Goal: Information Seeking & Learning: Find specific fact

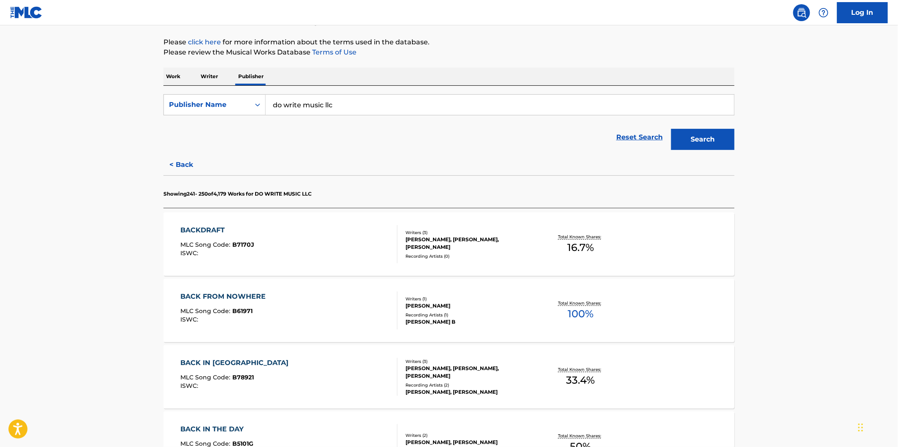
drag, startPoint x: 233, startPoint y: 196, endPoint x: 217, endPoint y: 193, distance: 16.5
click at [217, 193] on p "Showing 241 - 250 of 4,179 Works for DO WRITE MUSIC LLC" at bounding box center [237, 194] width 148 height 8
click at [339, 239] on div "BACKDRAFT MLC Song Code : B7170J ISWC :" at bounding box center [289, 244] width 217 height 38
click at [228, 195] on p "Showing 241 - 250 of 4,179 Works for DO WRITE MUSIC LLC" at bounding box center [237, 194] width 148 height 8
drag, startPoint x: 217, startPoint y: 192, endPoint x: 233, endPoint y: 192, distance: 15.6
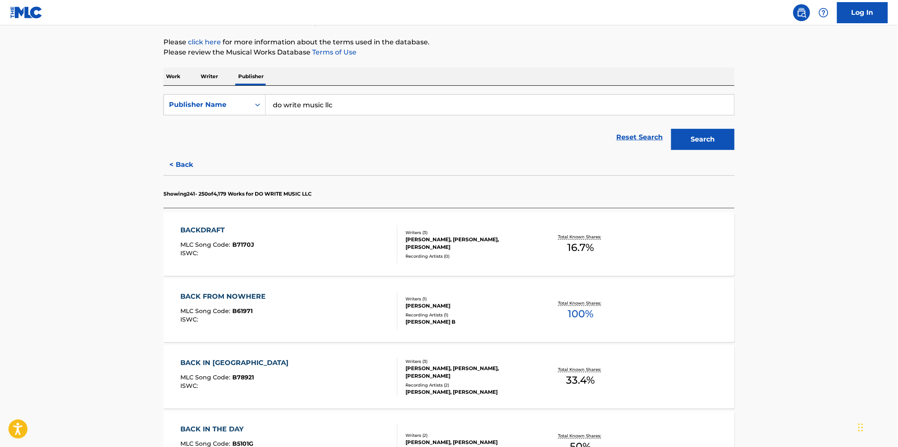
click at [233, 192] on p "Showing 241 - 250 of 4,179 Works for DO WRITE MUSIC LLC" at bounding box center [237, 194] width 148 height 8
click at [234, 196] on p "Showing 241 - 250 of 4,179 Works for DO WRITE MUSIC LLC" at bounding box center [237, 194] width 148 height 8
drag, startPoint x: 231, startPoint y: 195, endPoint x: 220, endPoint y: 193, distance: 10.7
click at [220, 193] on p "Showing 241 - 250 of 4,179 Works for DO WRITE MUSIC LLC" at bounding box center [237, 194] width 148 height 8
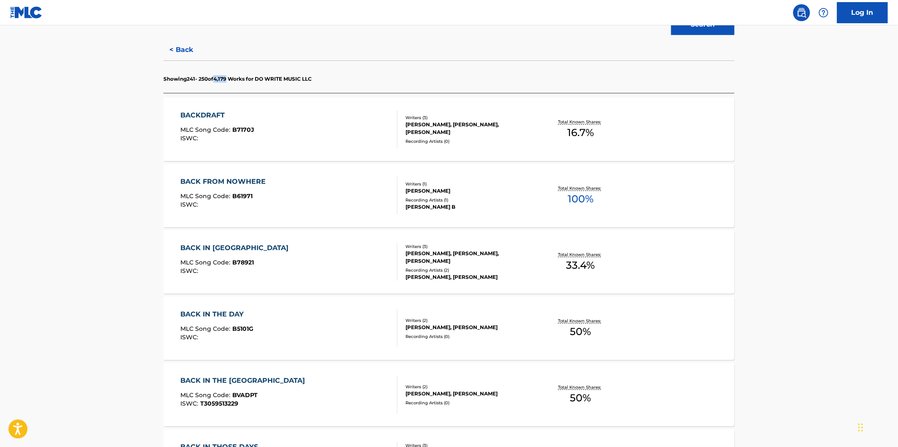
scroll to position [151, 0]
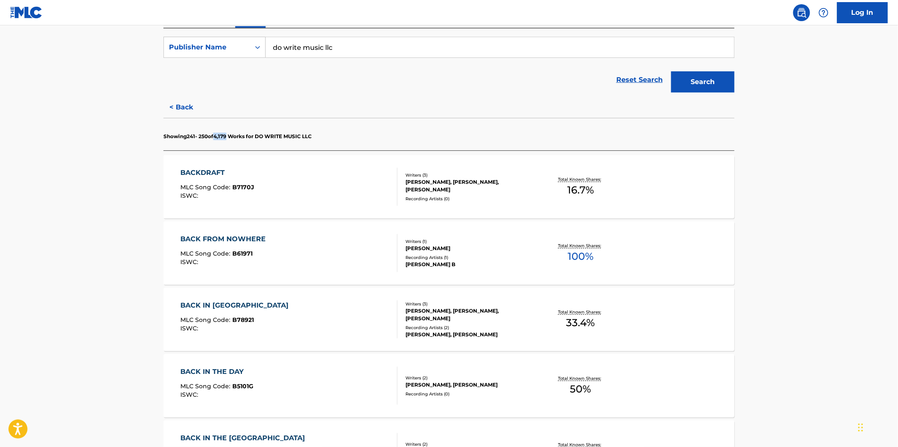
click at [326, 242] on div "BACK FROM NOWHERE MLC Song Code : B61971 ISWC :" at bounding box center [289, 253] width 217 height 38
click at [327, 310] on div "BACK IN BIRMINGHAM MLC Song Code : B78921 ISWC :" at bounding box center [289, 319] width 217 height 38
click at [323, 362] on div "BACK IN THE DAY MLC Song Code : B5101G ISWC : Writers ( 2 ) GARY WRIGHT, GARY S…" at bounding box center [448, 385] width 571 height 63
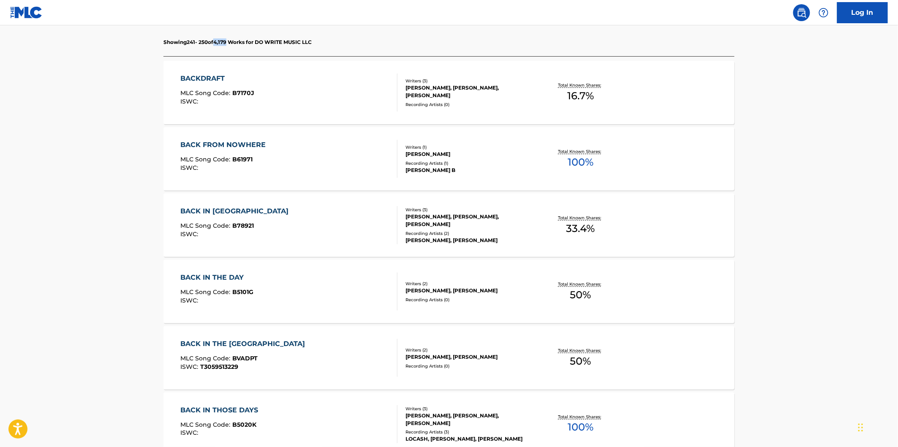
click at [322, 361] on div "BACK IN THE USA MLC Song Code : BVADPT ISWC : T3059513229" at bounding box center [289, 358] width 217 height 38
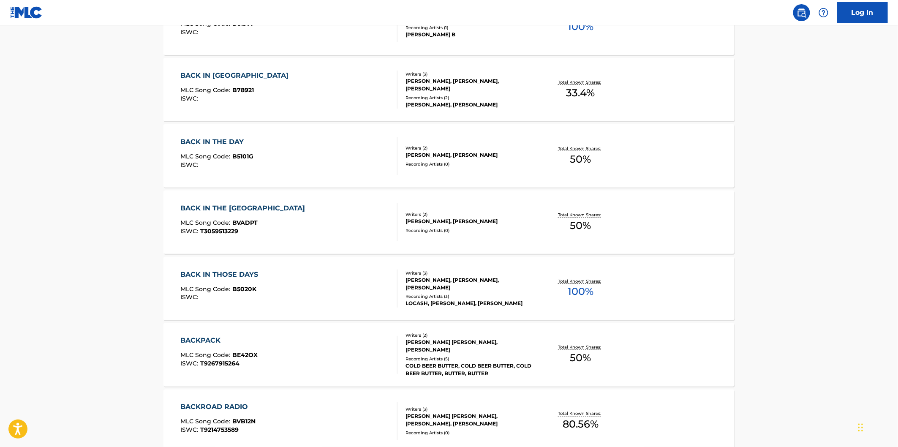
scroll to position [386, 0]
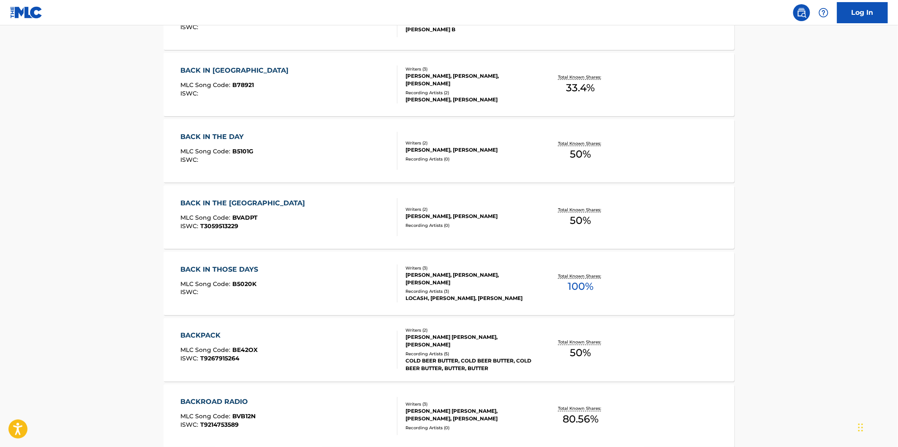
click at [323, 300] on div "BACK IN THOSE DAYS MLC Song Code : B5020K ISWC :" at bounding box center [289, 283] width 217 height 38
click at [324, 355] on div "BACKPACK MLC Song Code : BE42OX ISWC : T9267915264" at bounding box center [289, 350] width 217 height 38
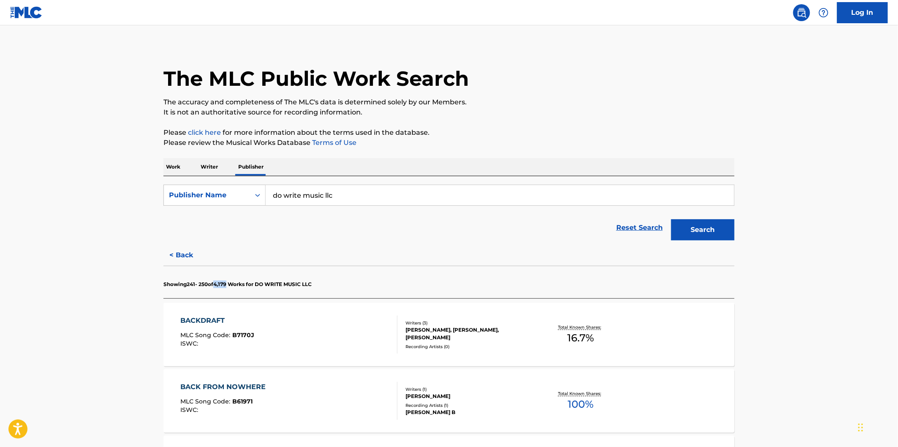
scroll to position [0, 0]
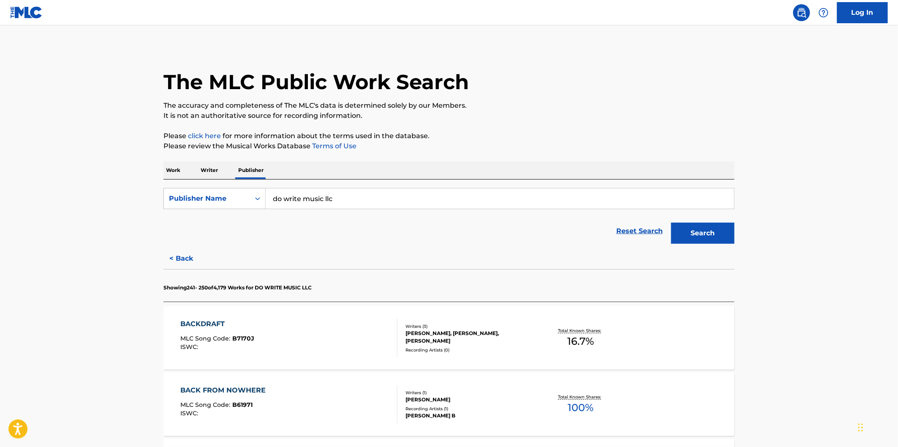
click at [362, 198] on input "do write music llc" at bounding box center [500, 198] width 468 height 20
click at [348, 198] on input "do write music llc" at bounding box center [500, 198] width 468 height 20
click at [420, 204] on input "do write music llc" at bounding box center [500, 198] width 468 height 20
click at [710, 228] on button "Search" at bounding box center [702, 233] width 63 height 21
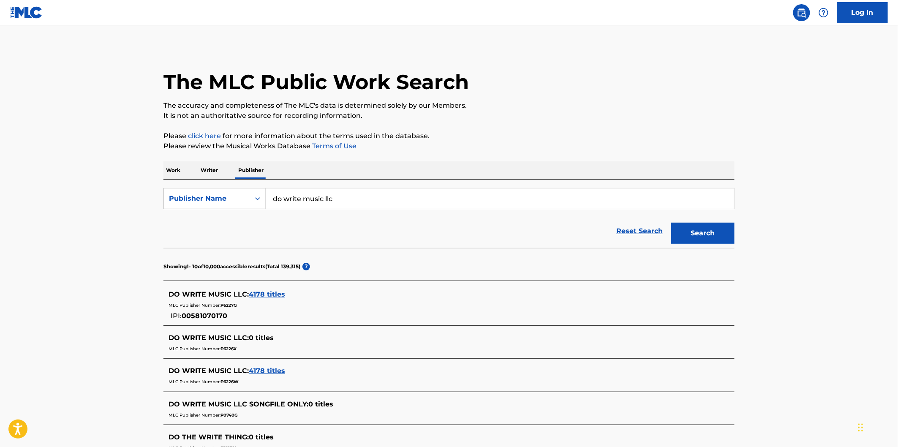
click at [269, 296] on span "4178 titles" at bounding box center [267, 294] width 36 height 8
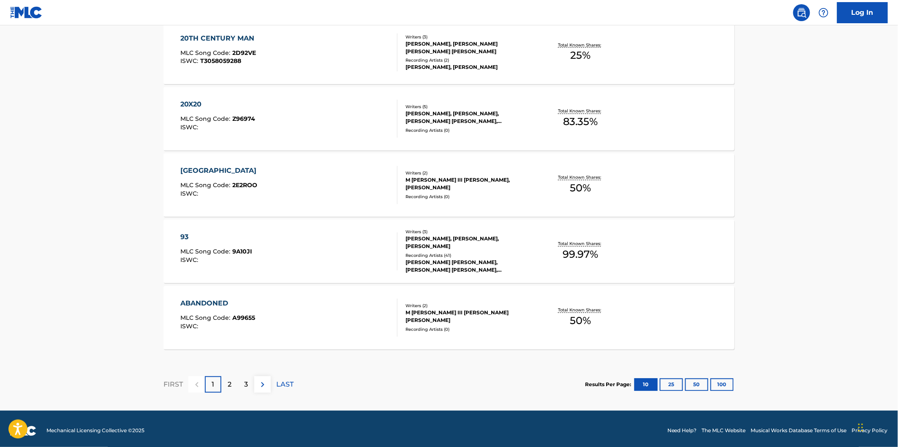
scroll to position [621, 0]
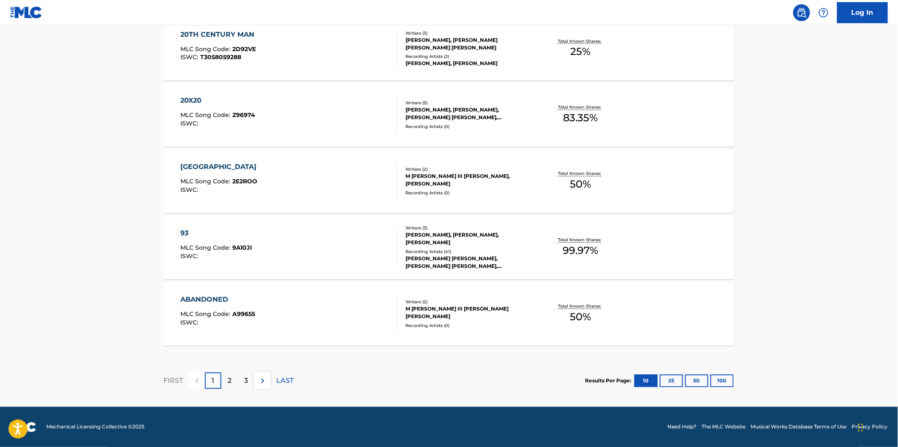
click at [248, 381] on div "3" at bounding box center [246, 380] width 16 height 16
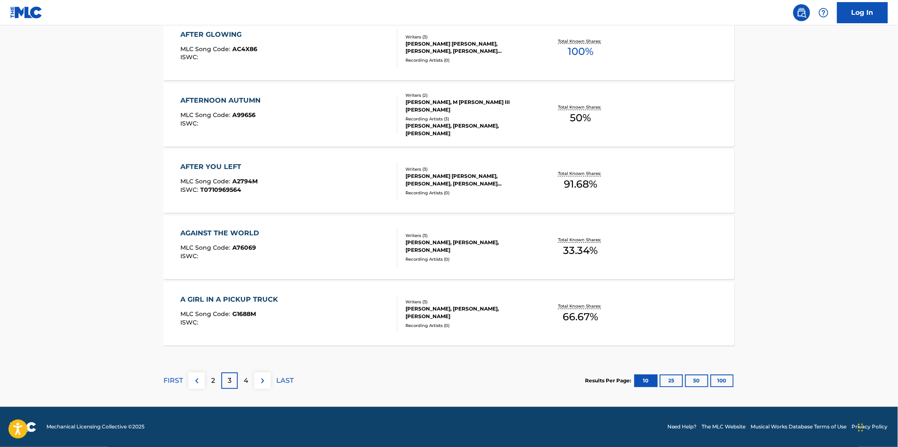
click at [250, 382] on div "4" at bounding box center [246, 380] width 16 height 16
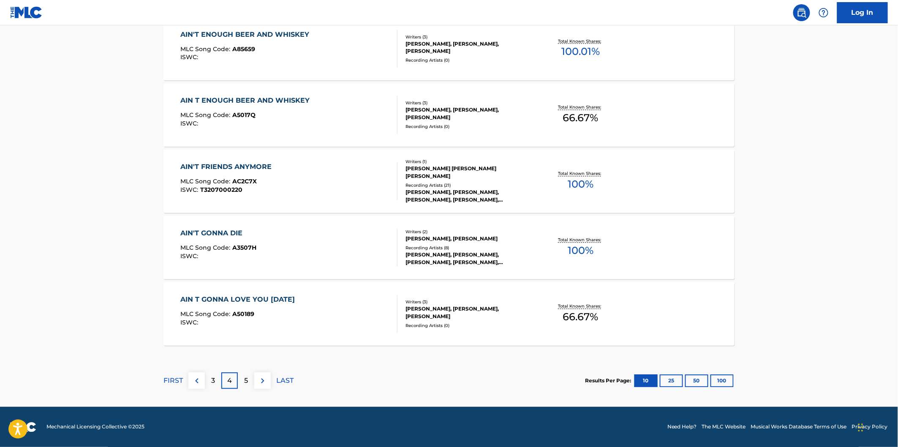
click at [245, 385] on p "5" at bounding box center [246, 381] width 4 height 10
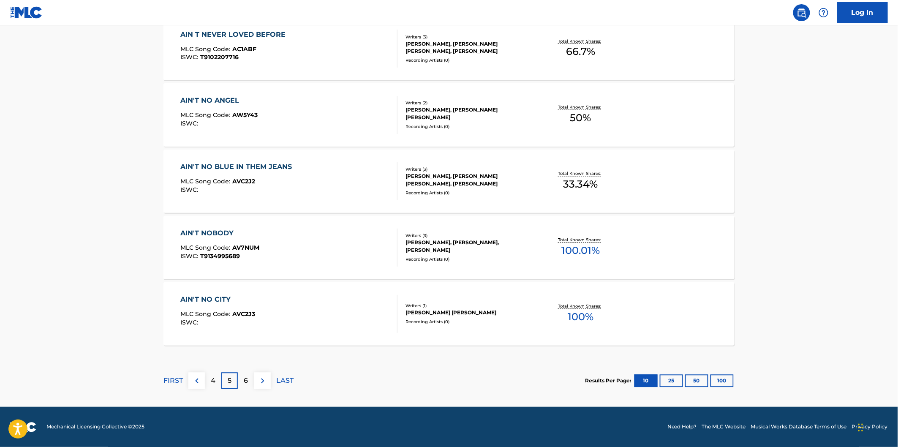
click at [247, 383] on p "6" at bounding box center [246, 381] width 4 height 10
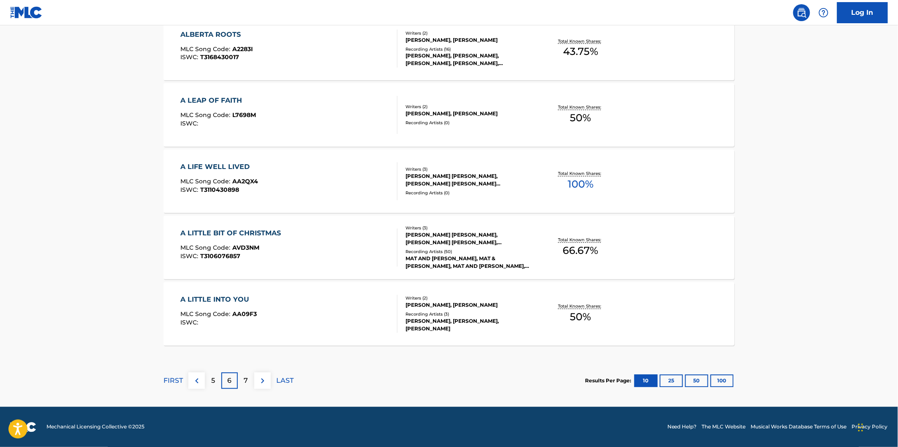
click at [242, 370] on div "FIRST 5 6 7 LAST" at bounding box center [228, 380] width 130 height 43
click at [244, 379] on p "7" at bounding box center [246, 381] width 4 height 10
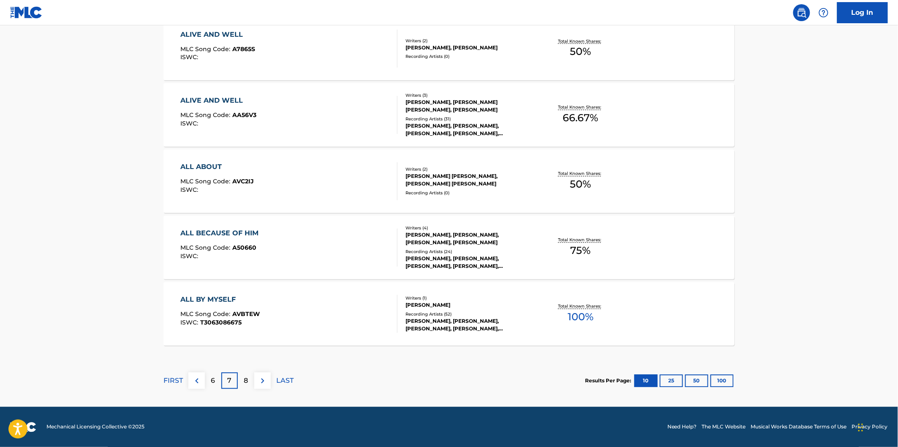
click at [242, 381] on div "8" at bounding box center [246, 380] width 16 height 16
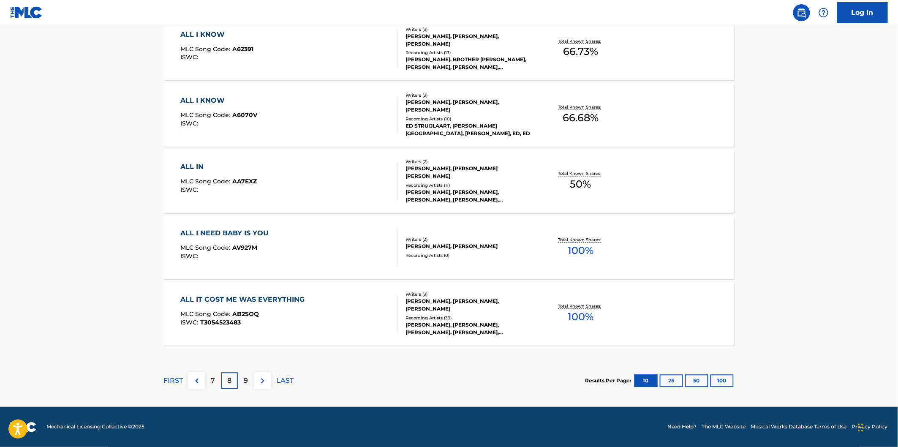
click at [238, 381] on div "9" at bounding box center [246, 380] width 16 height 16
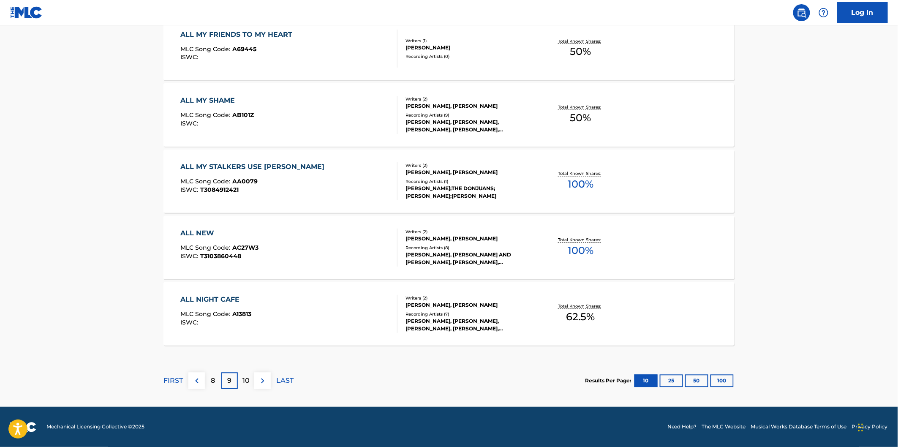
click at [246, 379] on p "10" at bounding box center [245, 381] width 7 height 10
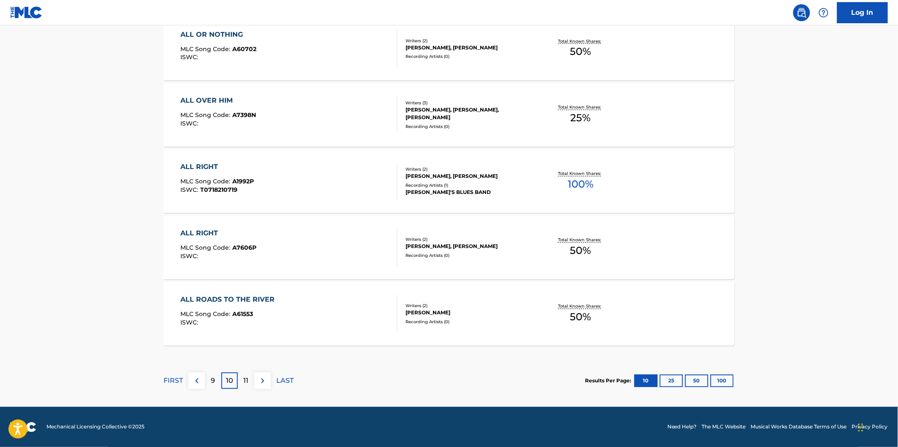
click at [247, 379] on p "11" at bounding box center [246, 381] width 5 height 10
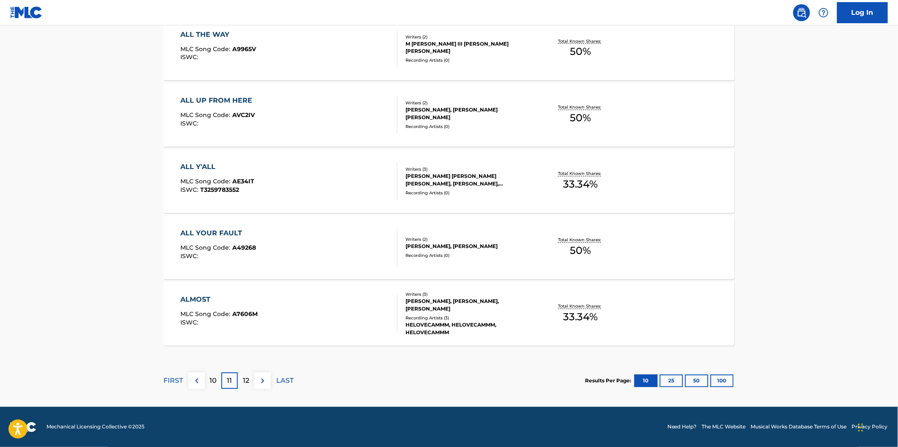
click at [247, 383] on p "12" at bounding box center [246, 381] width 6 height 10
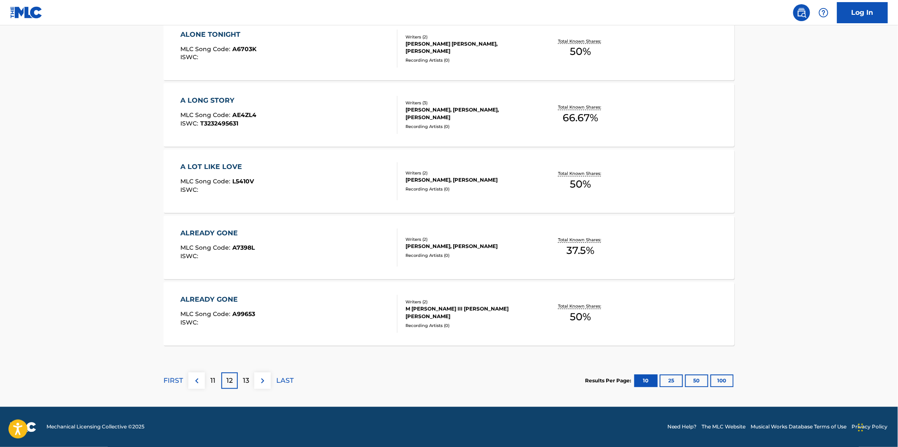
click at [247, 378] on p "13" at bounding box center [246, 381] width 6 height 10
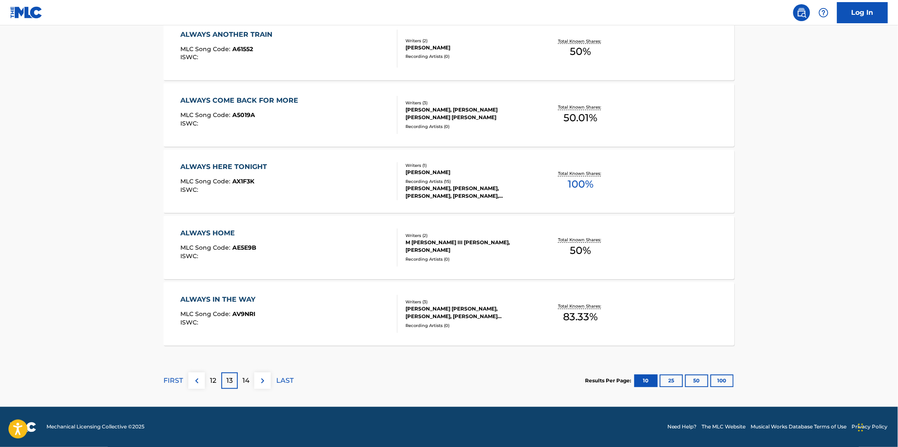
click at [246, 377] on p "14" at bounding box center [245, 381] width 7 height 10
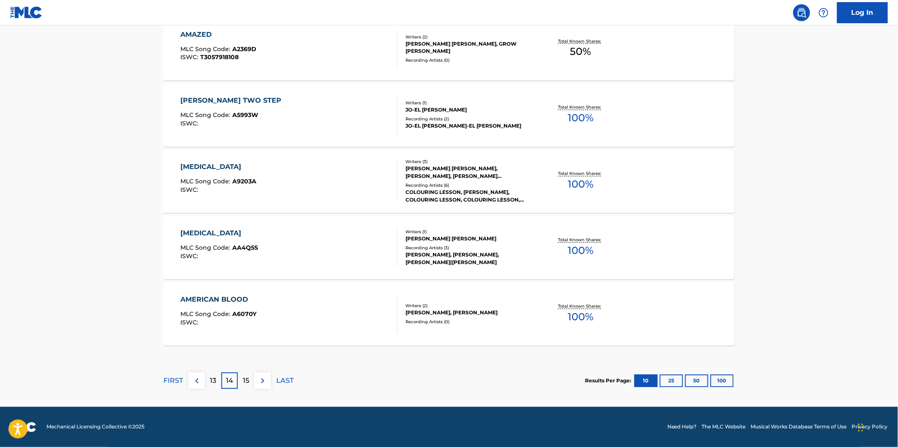
click at [246, 377] on p "15" at bounding box center [246, 381] width 6 height 10
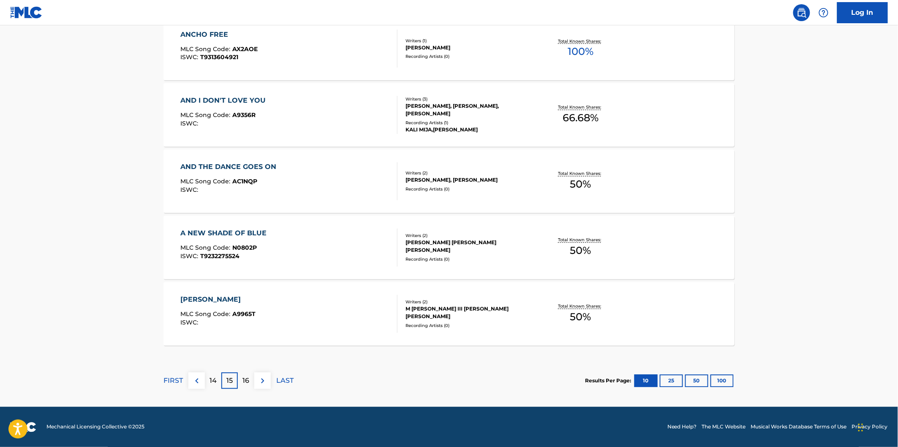
click at [246, 387] on div "16" at bounding box center [246, 380] width 16 height 16
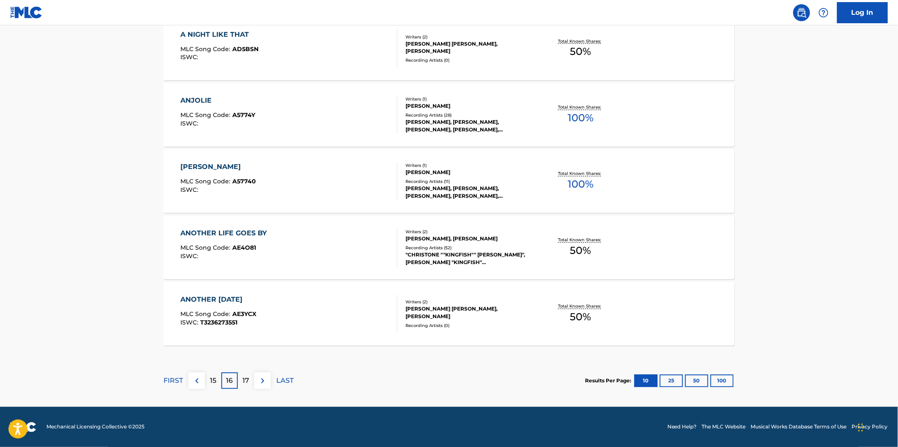
click at [246, 385] on p "17" at bounding box center [246, 381] width 7 height 10
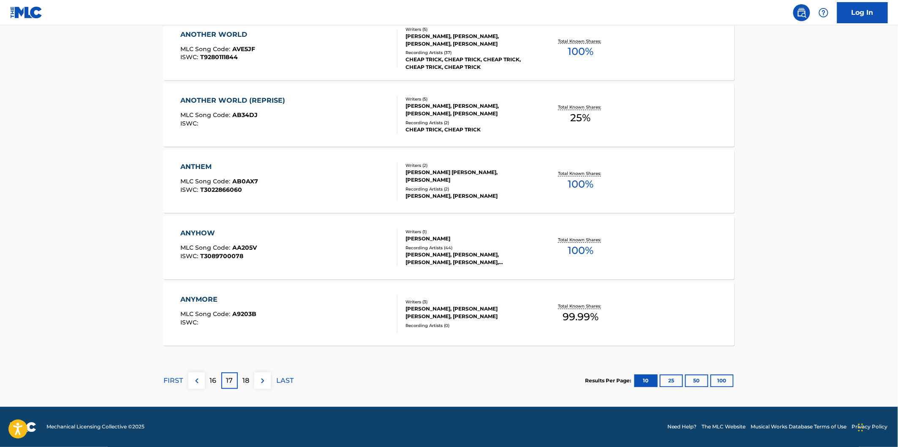
click at [247, 380] on p "18" at bounding box center [246, 381] width 7 height 10
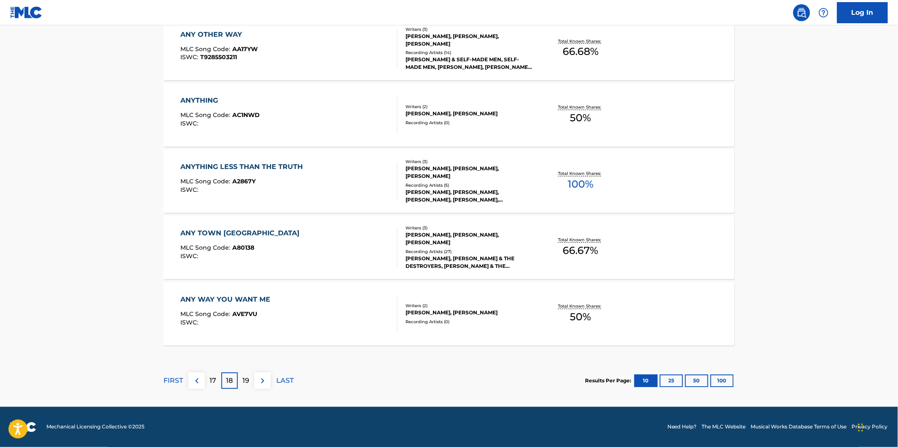
click at [247, 384] on p "19" at bounding box center [246, 381] width 7 height 10
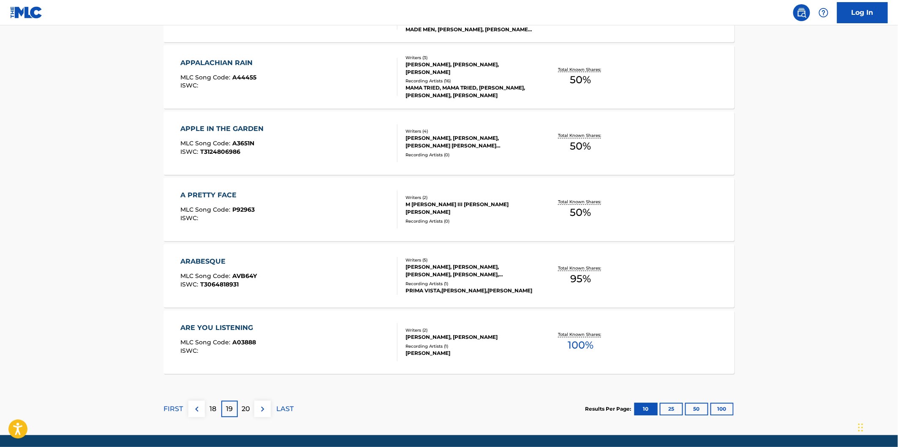
scroll to position [0, 0]
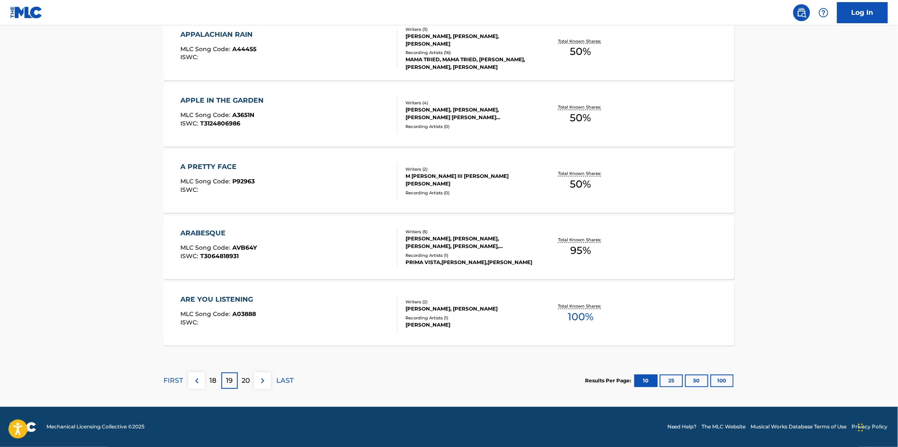
click at [244, 377] on p "20" at bounding box center [246, 381] width 8 height 10
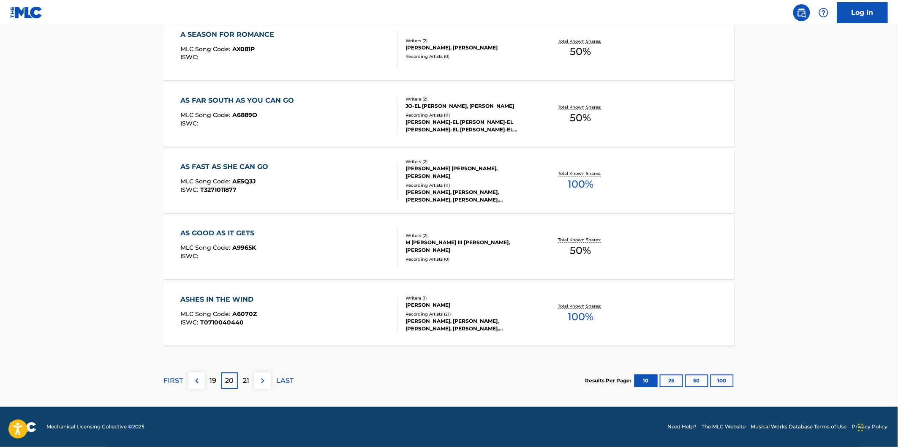
click at [248, 376] on p "21" at bounding box center [246, 381] width 6 height 10
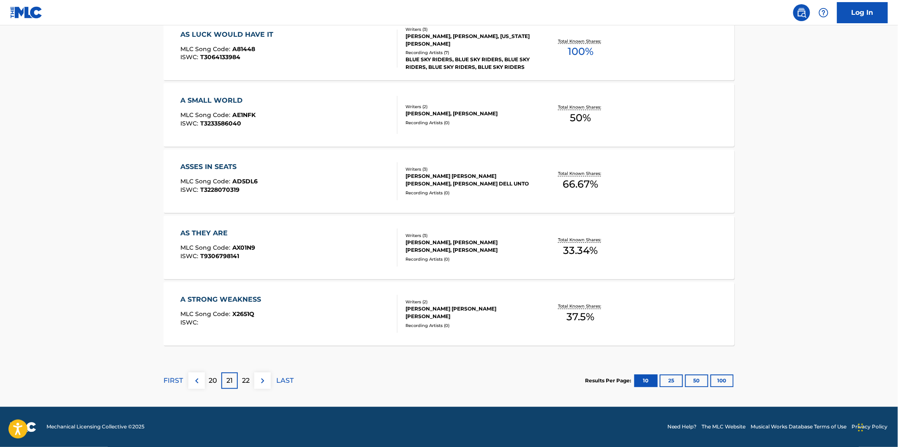
click at [242, 380] on div "22" at bounding box center [246, 380] width 16 height 16
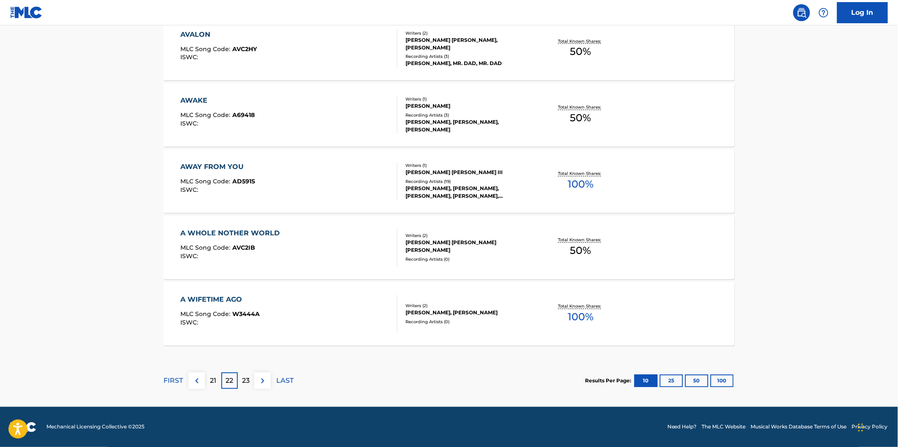
click at [251, 384] on div "23" at bounding box center [246, 380] width 16 height 16
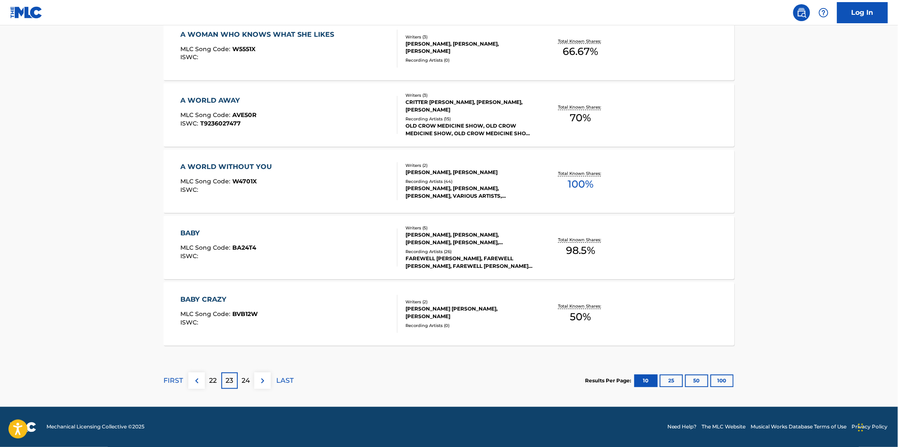
click at [245, 382] on p "24" at bounding box center [246, 381] width 8 height 10
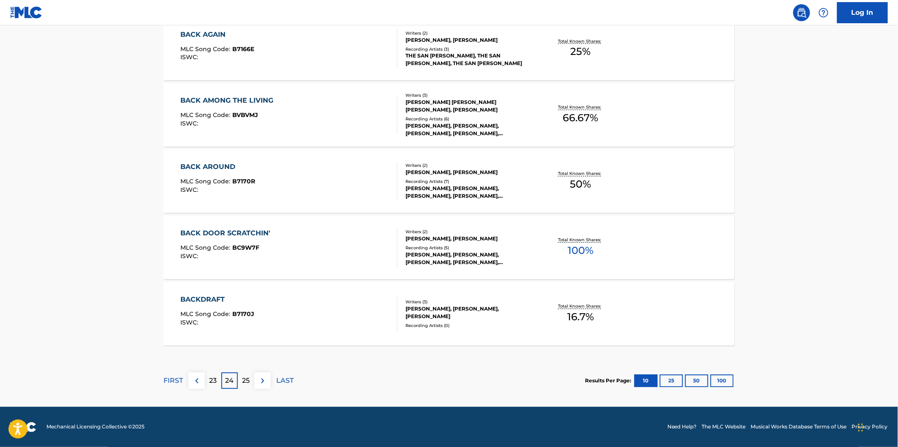
click at [247, 378] on p "25" at bounding box center [246, 381] width 8 height 10
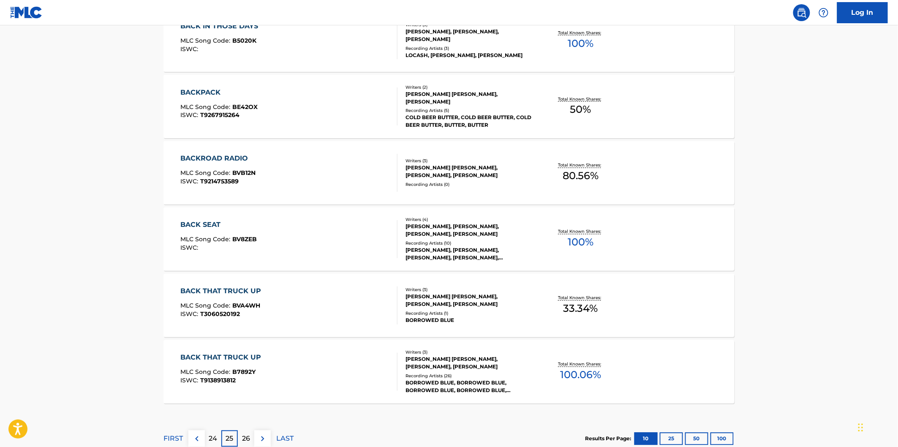
click at [291, 171] on div "BACKROAD RADIO MLC Song Code : BVB12N ISWC : T9214753589" at bounding box center [289, 173] width 217 height 38
click at [290, 238] on div "BACK SEAT MLC Song Code : BV8ZEB ISWC :" at bounding box center [289, 239] width 217 height 38
click at [280, 307] on div "BACK THAT TRUCK UP MLC Song Code : BVA4WH ISWC : T3060520192" at bounding box center [289, 305] width 217 height 38
click at [279, 362] on div "BACK THAT TRUCK UP MLC Song Code : B7892Y ISWC : T9138913812" at bounding box center [289, 372] width 217 height 38
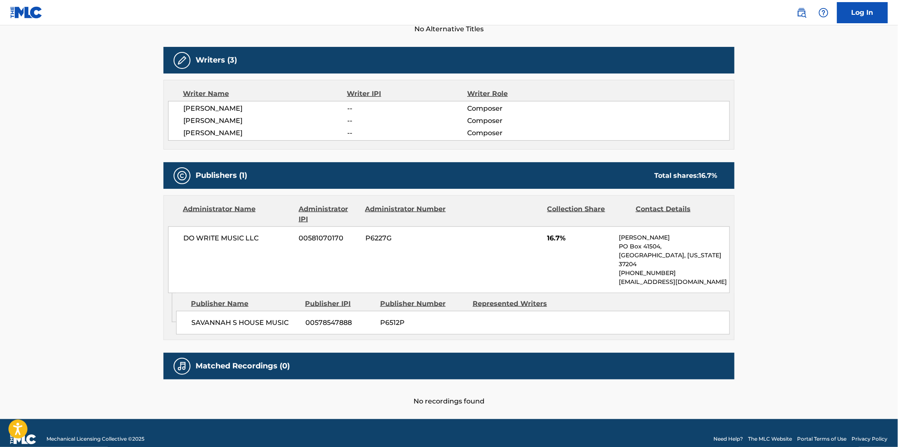
scroll to position [254, 0]
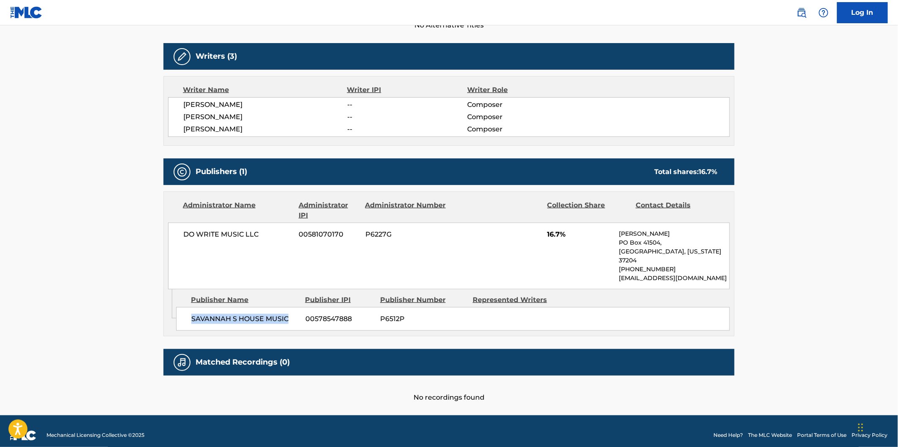
drag, startPoint x: 193, startPoint y: 311, endPoint x: 299, endPoint y: 310, distance: 105.6
click at [299, 314] on span "SAVANNAH S HOUSE MUSIC" at bounding box center [245, 319] width 108 height 10
copy span "SAVANNAH S HOUSE MUSIC"
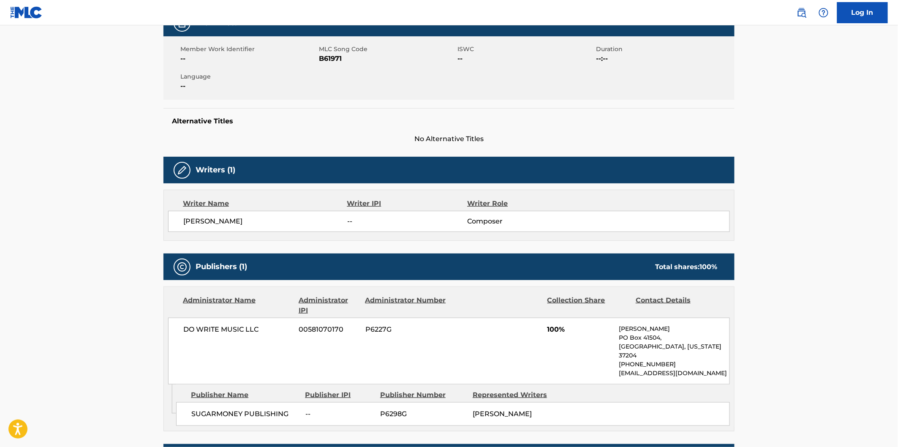
scroll to position [281, 0]
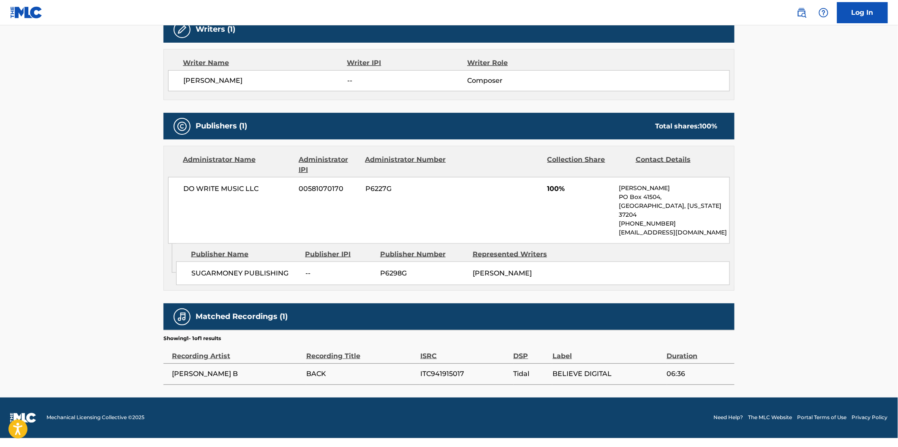
click at [214, 268] on span "SUGARMONEY PUBLISHING" at bounding box center [245, 273] width 108 height 10
click at [255, 268] on span "SUGARMONEY PUBLISHING" at bounding box center [245, 273] width 108 height 10
copy span "SUGARMONEY PUBLISHING"
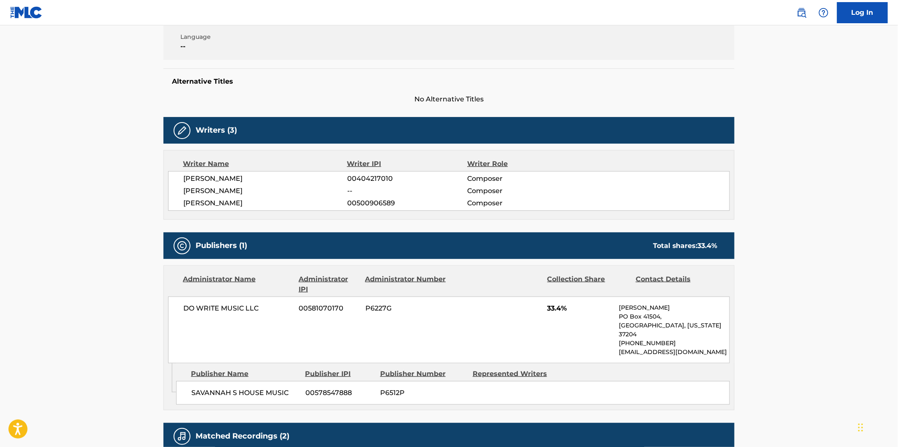
scroll to position [281, 0]
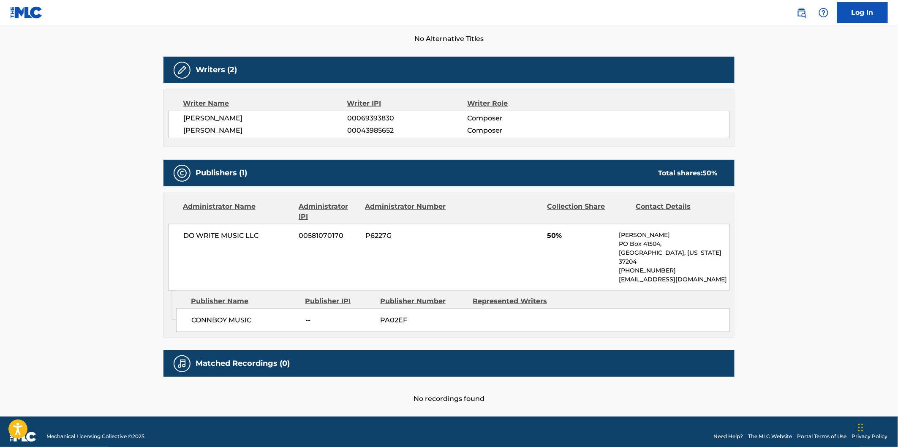
scroll to position [242, 0]
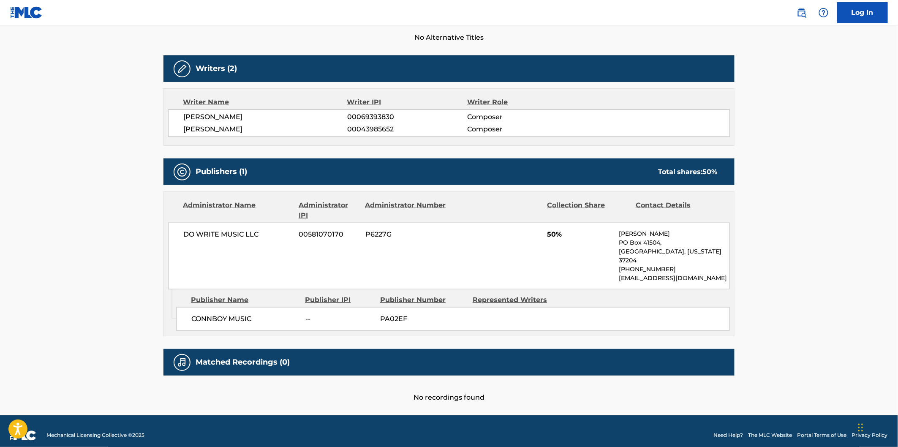
click at [198, 307] on div "CONNBOY MUSIC -- PA02EF" at bounding box center [453, 319] width 554 height 24
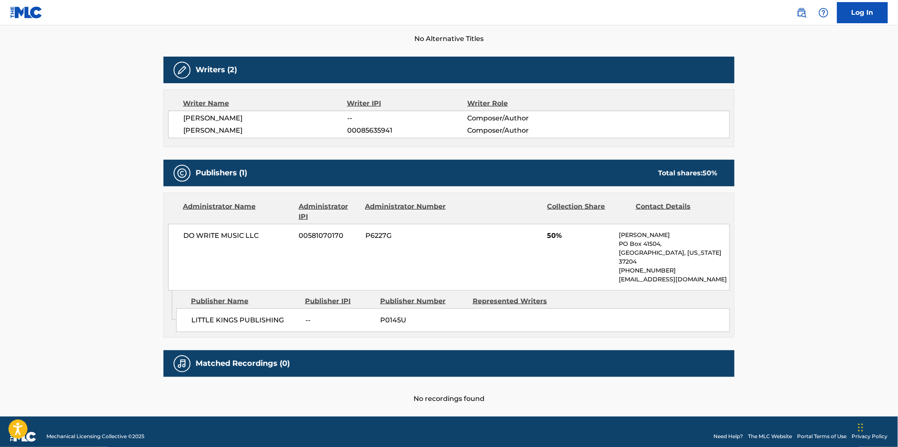
scroll to position [242, 0]
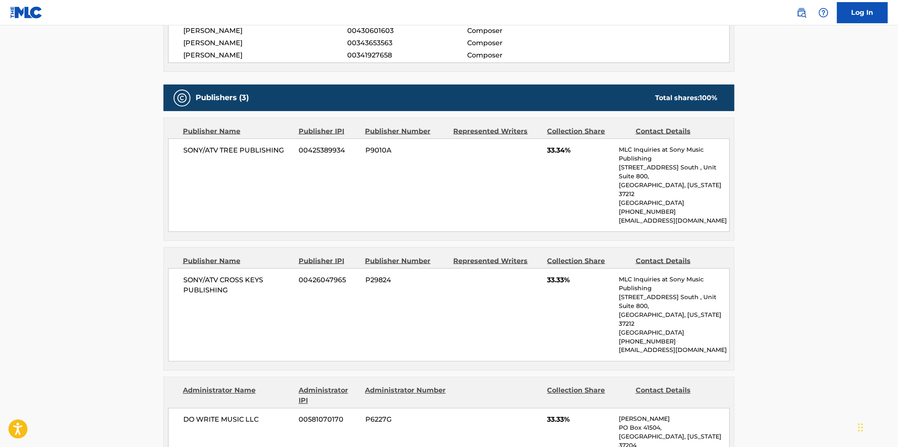
scroll to position [469, 0]
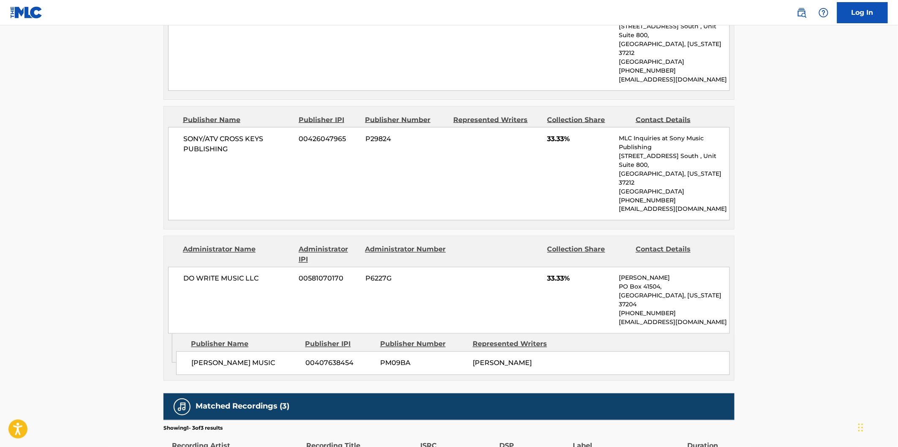
click at [196, 358] on span "GREG FRIIA MUSIC" at bounding box center [245, 363] width 108 height 10
click at [195, 358] on span "GREG FRIIA MUSIC" at bounding box center [245, 363] width 108 height 10
click at [236, 358] on span "GREG FRIIA MUSIC" at bounding box center [245, 363] width 108 height 10
copy span "GREG FRIIA MUSIC"
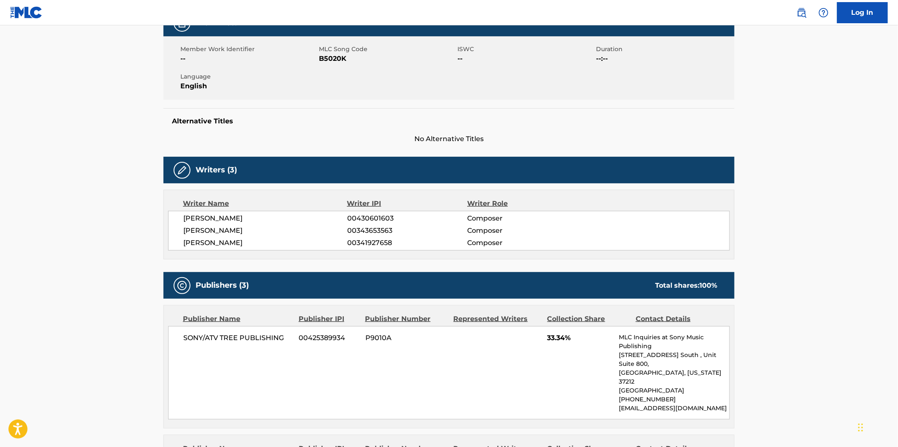
scroll to position [0, 0]
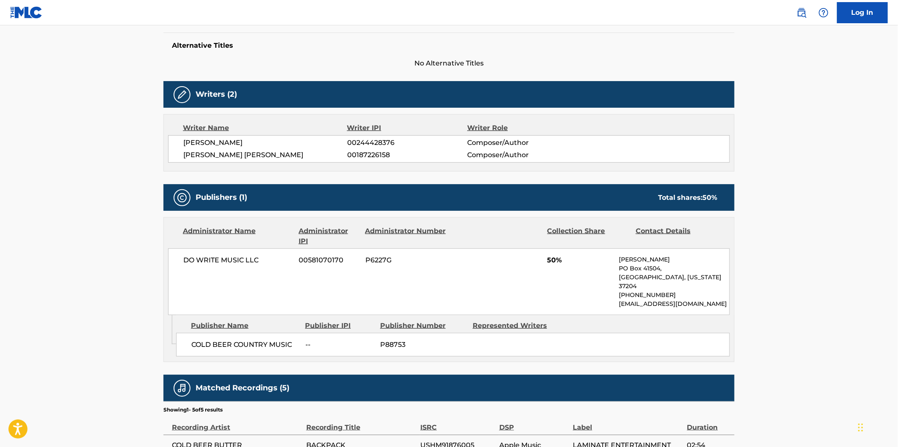
scroll to position [328, 0]
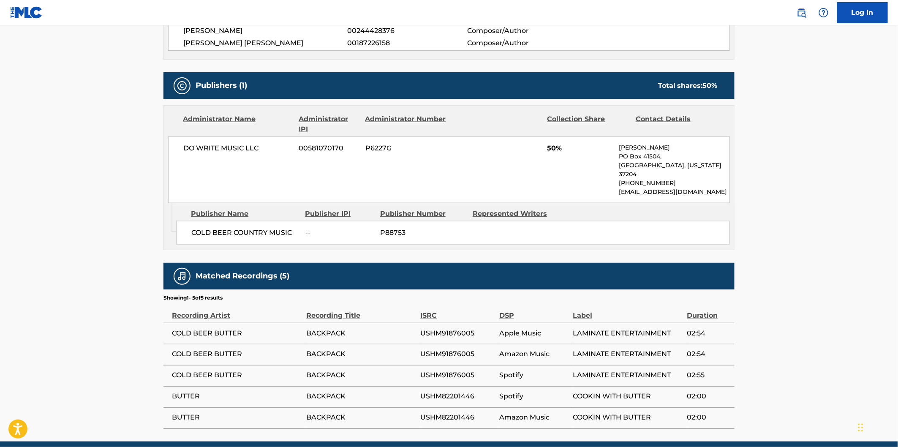
click at [204, 228] on span "COLD BEER COUNTRY MUSIC" at bounding box center [245, 233] width 108 height 10
drag, startPoint x: 271, startPoint y: 221, endPoint x: 281, endPoint y: 220, distance: 9.7
click at [281, 228] on span "COLD BEER COUNTRY MUSIC" at bounding box center [245, 233] width 108 height 10
copy span "COLD BEER COUNTRY MUSIC"
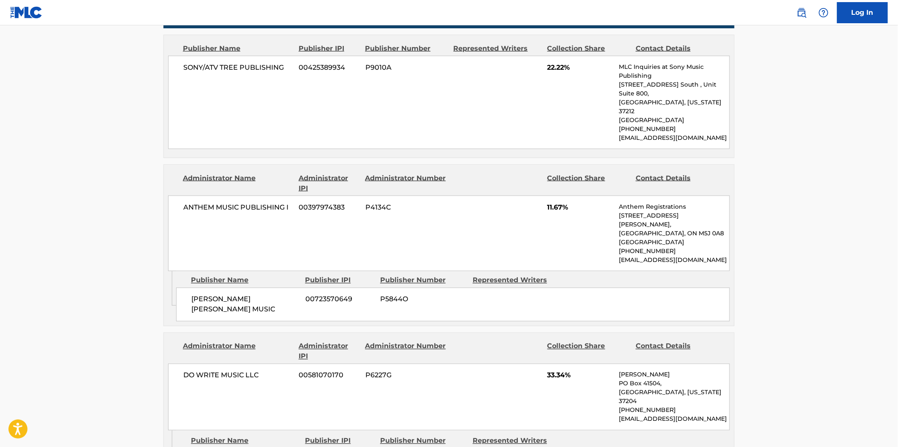
scroll to position [469, 0]
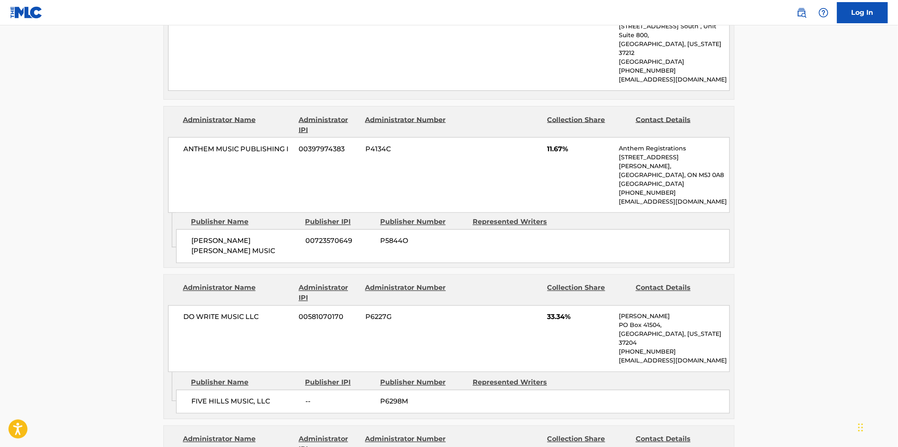
click at [194, 397] on span "FIVE HILLS MUSIC, LLC" at bounding box center [245, 402] width 108 height 10
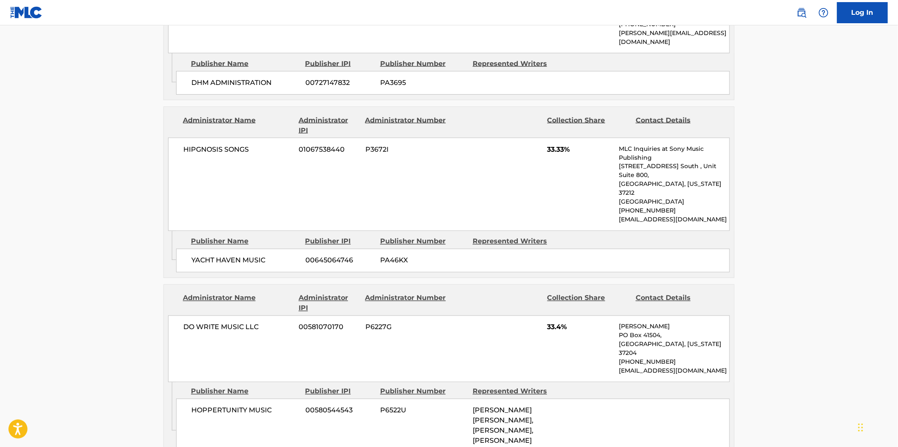
scroll to position [516, 0]
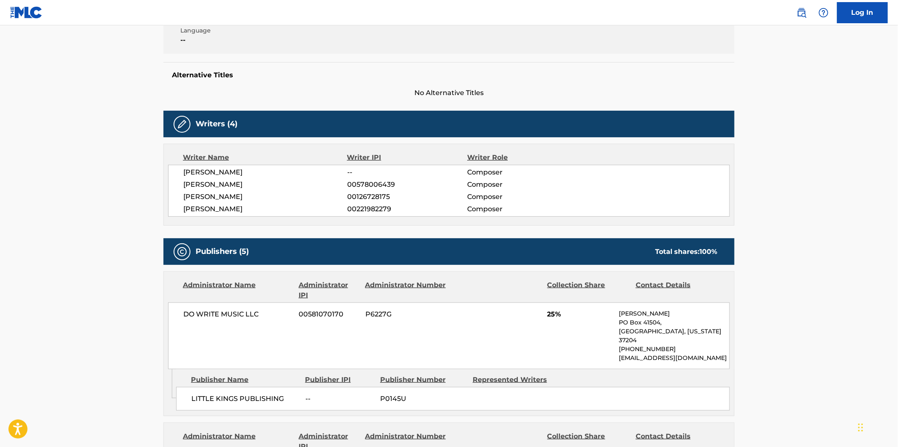
scroll to position [281, 0]
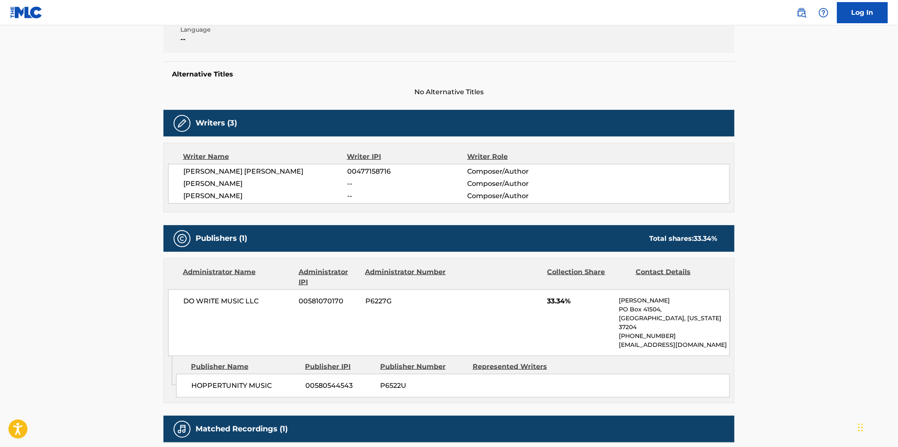
scroll to position [282, 0]
